Goal: Information Seeking & Learning: Learn about a topic

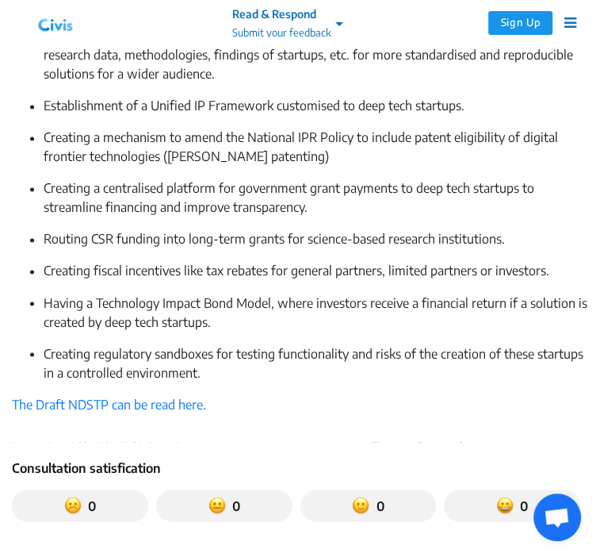
scroll to position [1237, 0]
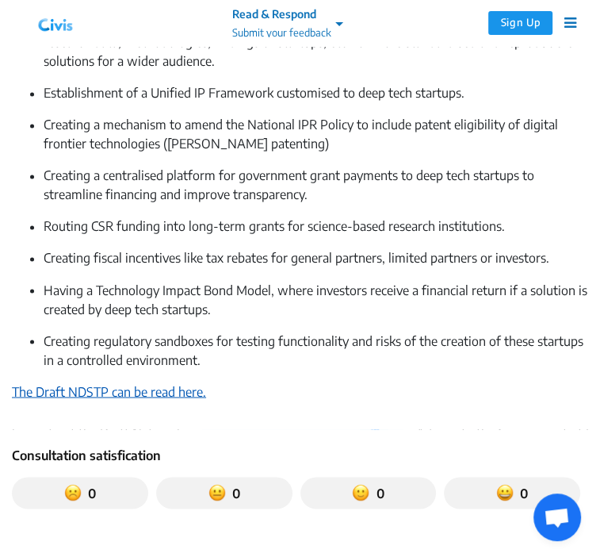
click at [181, 394] on link "The Draft NDSTP can be read here." at bounding box center [109, 391] width 194 height 16
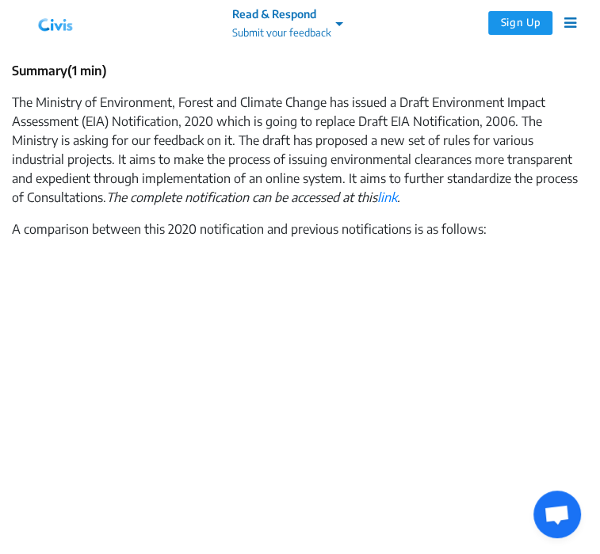
scroll to position [350, 0]
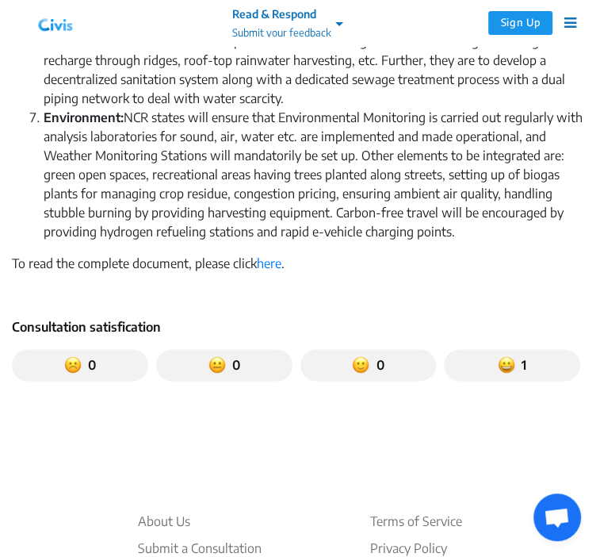
scroll to position [1035, 0]
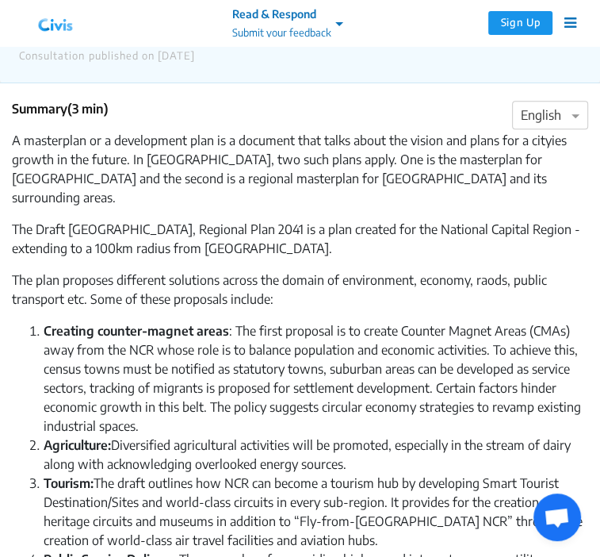
scroll to position [370, 0]
